Goal: Transaction & Acquisition: Purchase product/service

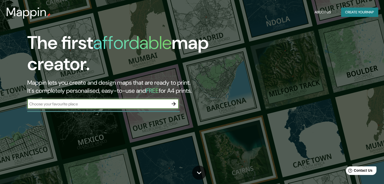
click at [174, 105] on icon "button" at bounding box center [174, 104] width 6 height 6
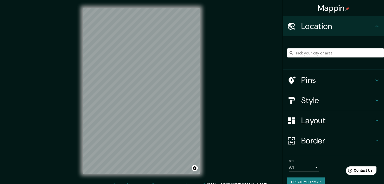
click at [203, 101] on div "© Mapbox © OpenStreetMap Improve this map" at bounding box center [141, 91] width 133 height 182
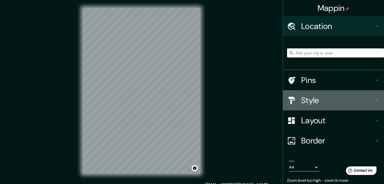
click at [314, 99] on h4 "Style" at bounding box center [337, 100] width 73 height 10
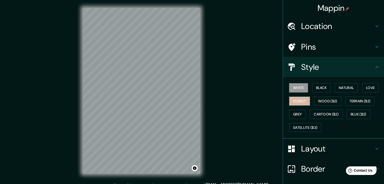
click at [296, 102] on button "Forest" at bounding box center [299, 101] width 21 height 9
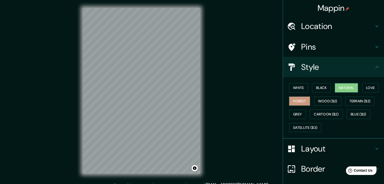
drag, startPoint x: 349, startPoint y: 88, endPoint x: 345, endPoint y: 88, distance: 4.3
click at [349, 88] on button "Natural" at bounding box center [346, 87] width 23 height 9
click at [296, 100] on button "Forest" at bounding box center [299, 101] width 21 height 9
click at [337, 87] on button "Natural" at bounding box center [346, 87] width 23 height 9
click at [311, 44] on h4 "Pins" at bounding box center [337, 47] width 73 height 10
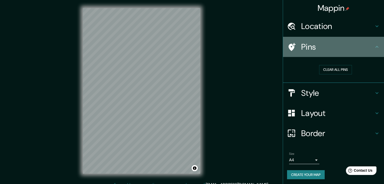
click at [310, 43] on h4 "Pins" at bounding box center [337, 47] width 73 height 10
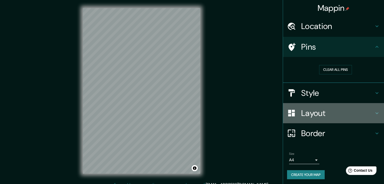
click at [320, 122] on div "Layout" at bounding box center [333, 113] width 101 height 20
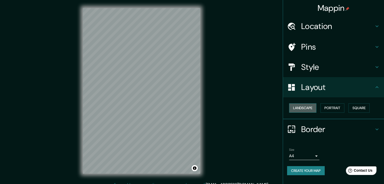
click at [306, 111] on button "Landscape" at bounding box center [302, 107] width 27 height 9
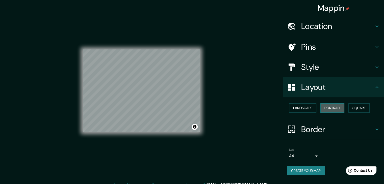
click at [328, 109] on button "Portrait" at bounding box center [332, 107] width 24 height 9
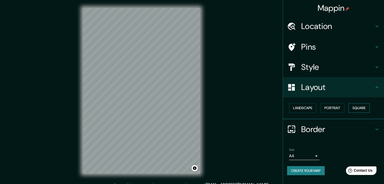
click at [352, 109] on button "Square" at bounding box center [358, 107] width 21 height 9
